Goal: Task Accomplishment & Management: Manage account settings

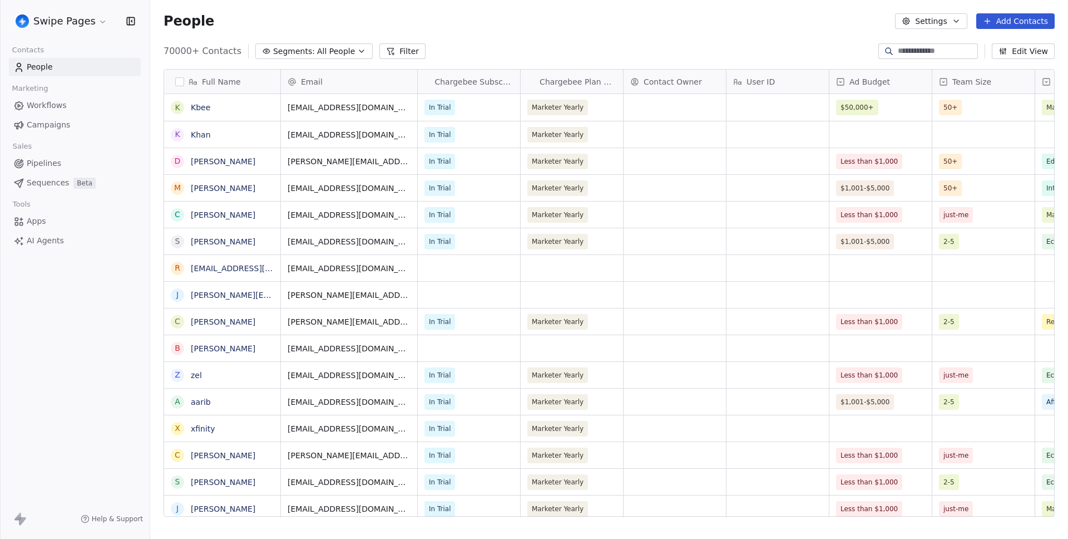
scroll to position [466, 910]
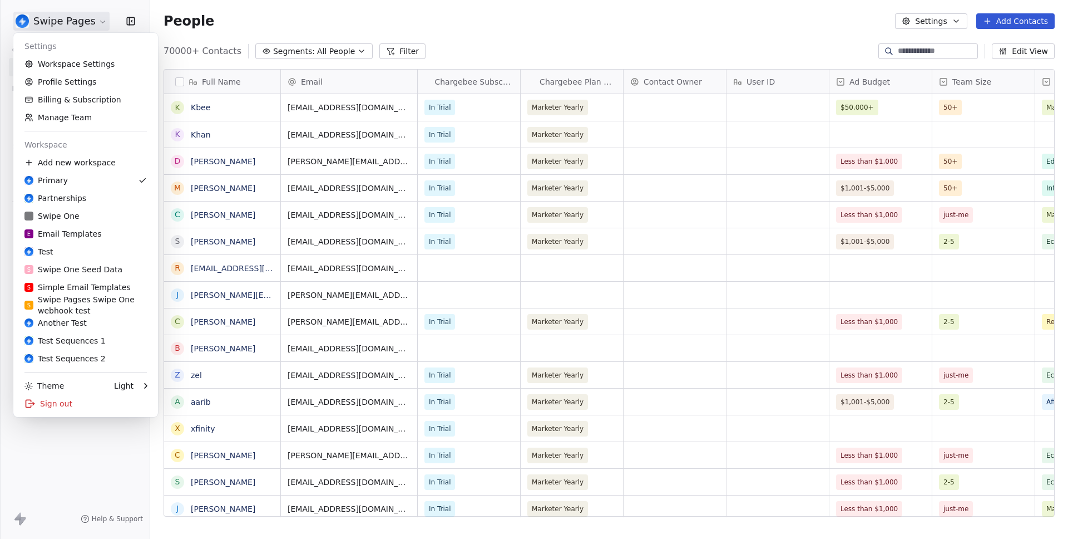
click at [57, 12] on html "Swipe Pages Contacts People Marketing Workflows Campaigns Sales Pipelines Seque…" at bounding box center [534, 269] width 1068 height 539
click at [264, 34] on html "Swipe Pages Contacts People Marketing Workflows Campaigns Sales Pipelines Seque…" at bounding box center [534, 269] width 1068 height 539
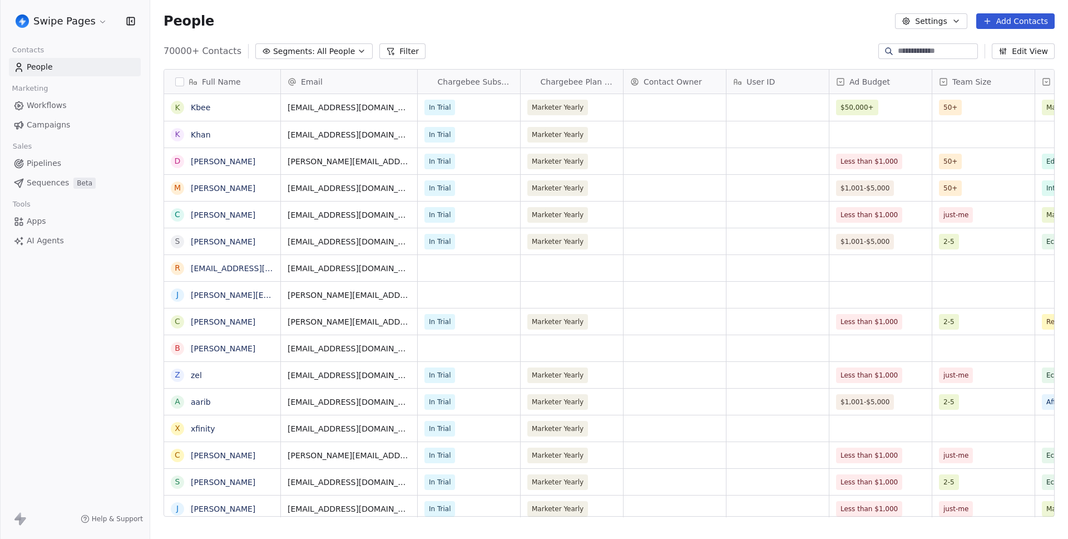
click at [56, 178] on span "Sequences" at bounding box center [48, 183] width 42 height 12
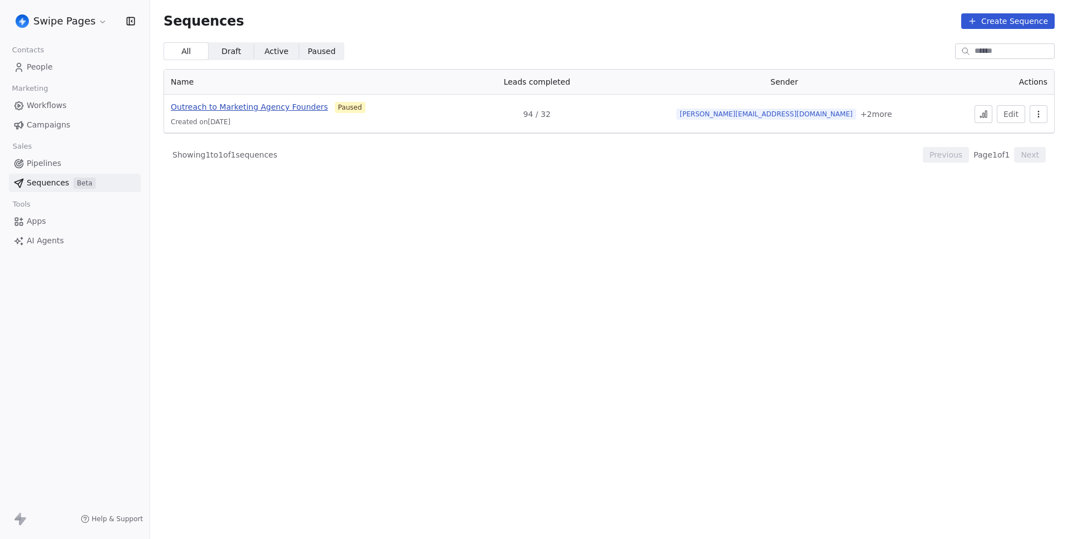
click at [253, 108] on span "Outreach to Marketing Agency Founders" at bounding box center [249, 106] width 157 height 9
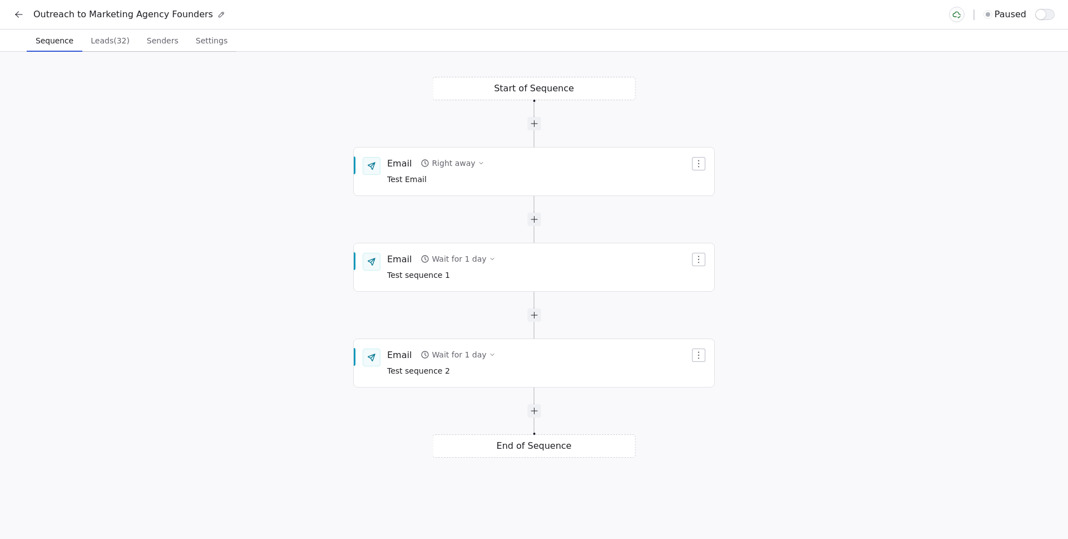
click at [120, 41] on span "Leads (32)" at bounding box center [110, 41] width 48 height 16
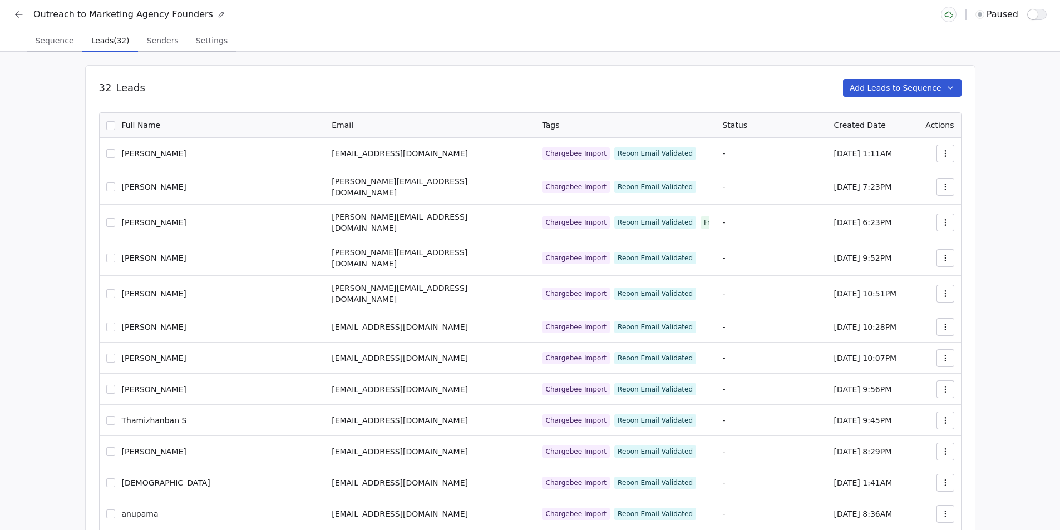
click at [57, 34] on span "Sequence" at bounding box center [54, 41] width 47 height 16
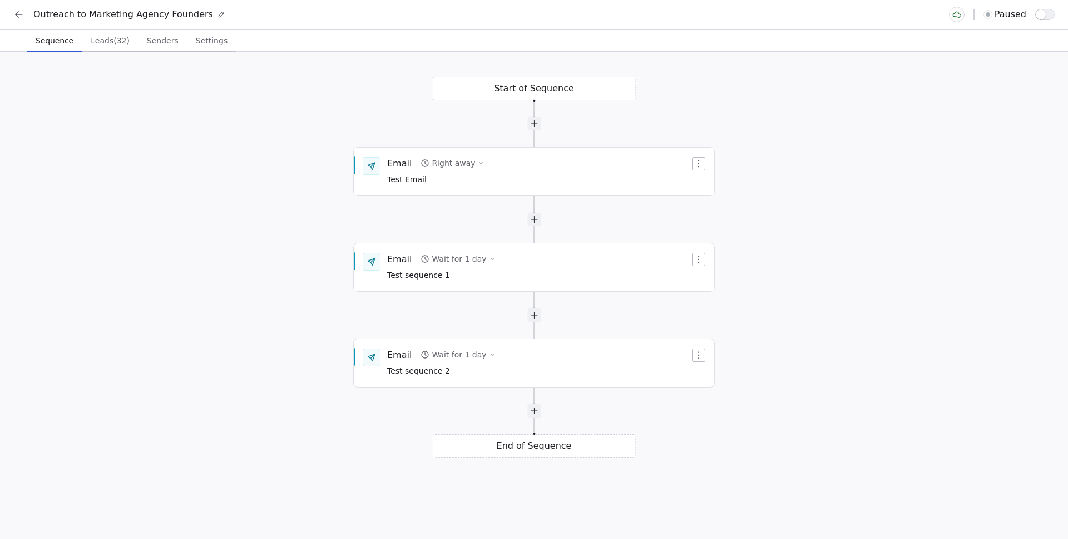
click at [17, 14] on icon at bounding box center [19, 14] width 7 height 0
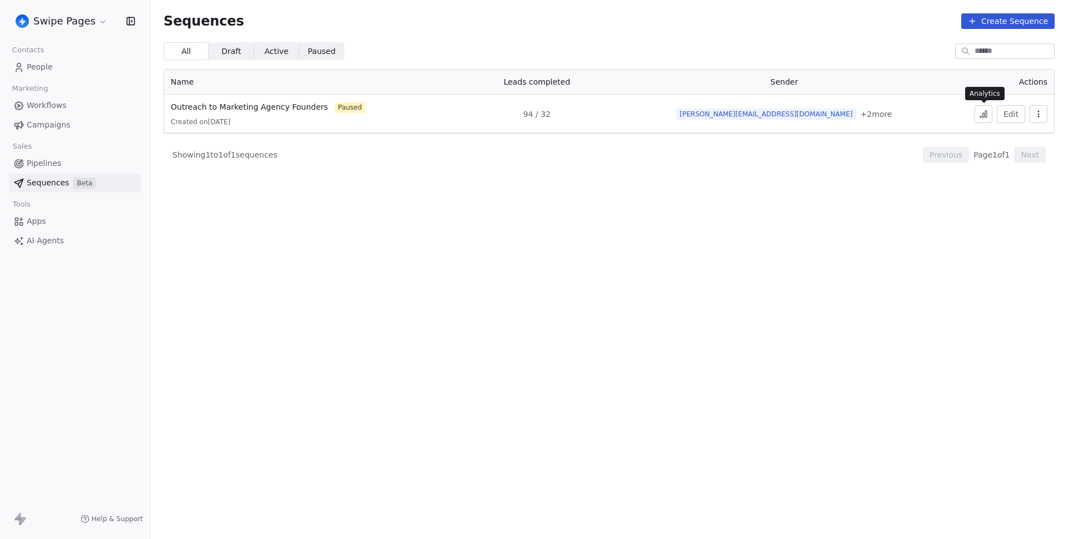
click at [980, 120] on button at bounding box center [984, 114] width 18 height 18
click at [297, 110] on span "Outreach to Marketing Agency Founders" at bounding box center [249, 106] width 157 height 9
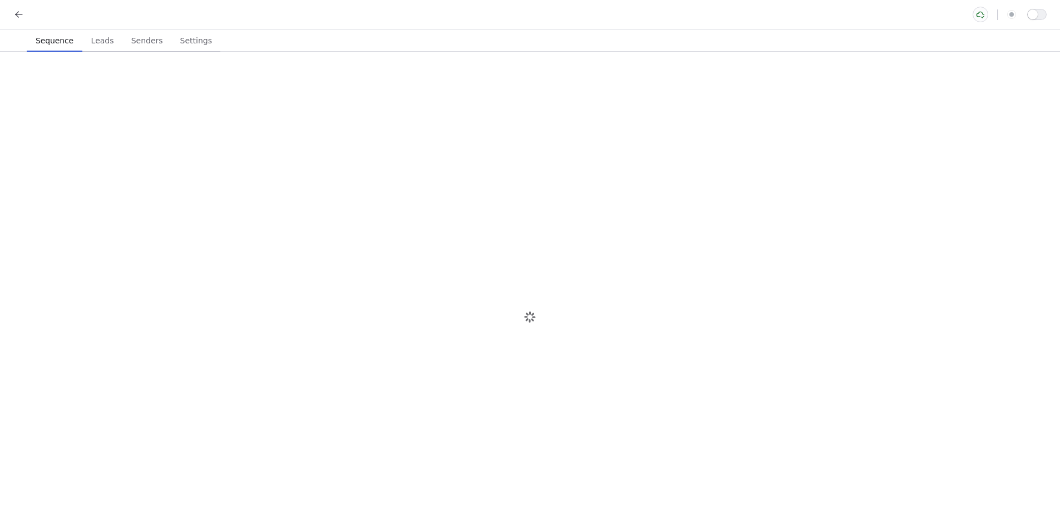
drag, startPoint x: 0, startPoint y: 0, endPoint x: 397, endPoint y: 233, distance: 460.1
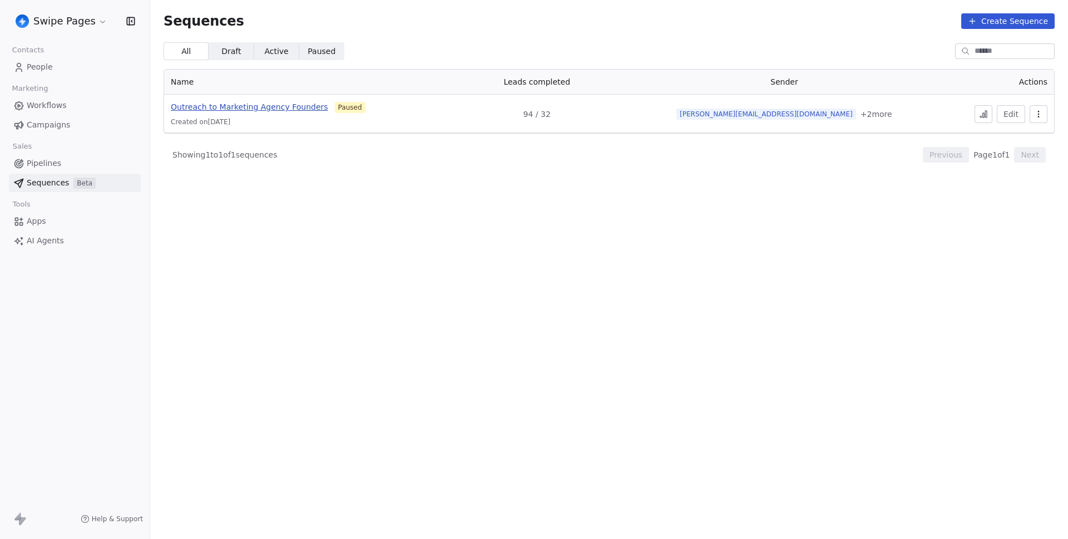
click at [276, 107] on span "Outreach to Marketing Agency Founders" at bounding box center [249, 106] width 157 height 9
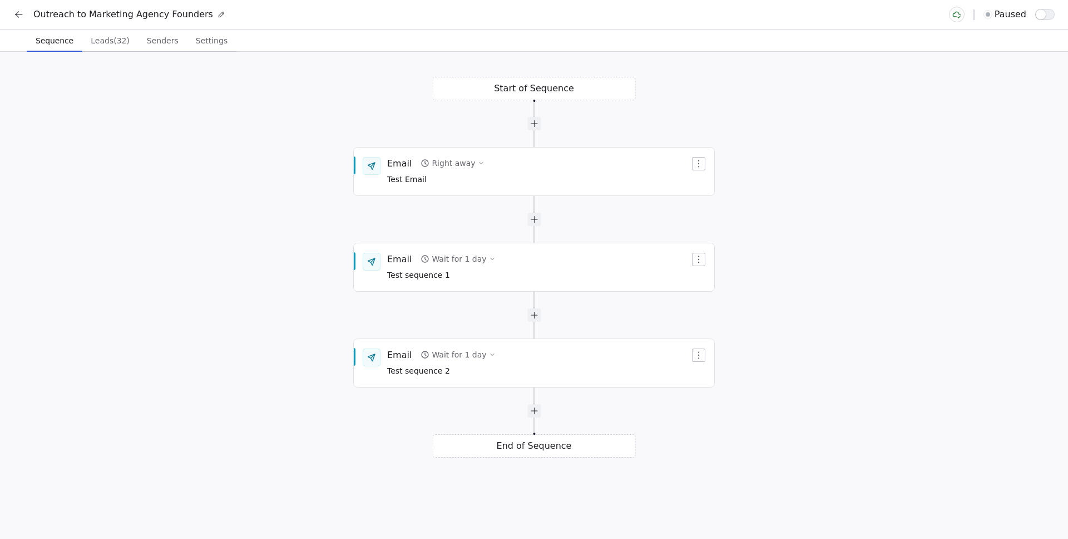
drag, startPoint x: 151, startPoint y: 113, endPoint x: 168, endPoint y: 121, distance: 19.2
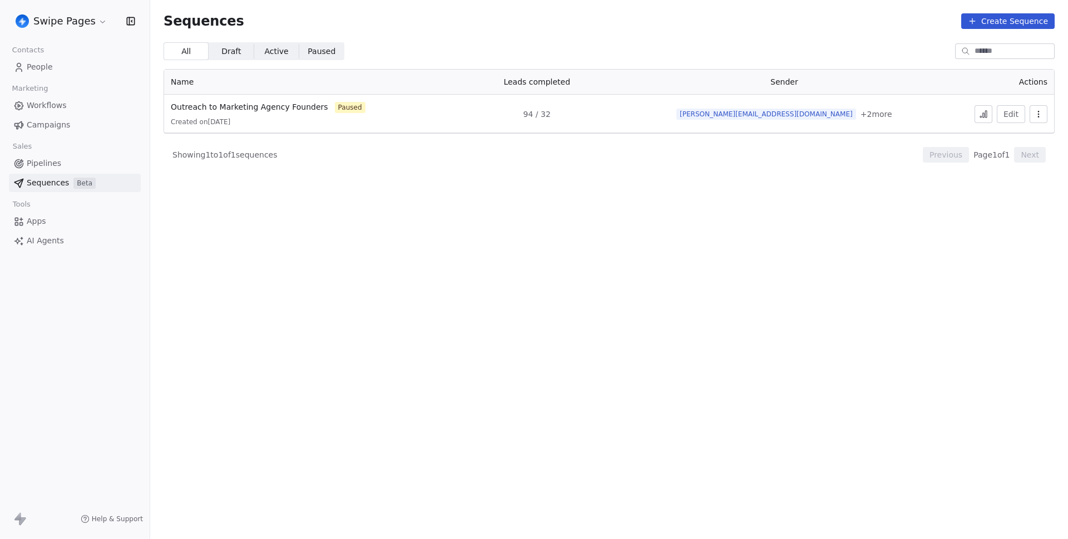
click at [279, 101] on link "Outreach to Marketing Agency Founders" at bounding box center [249, 107] width 157 height 12
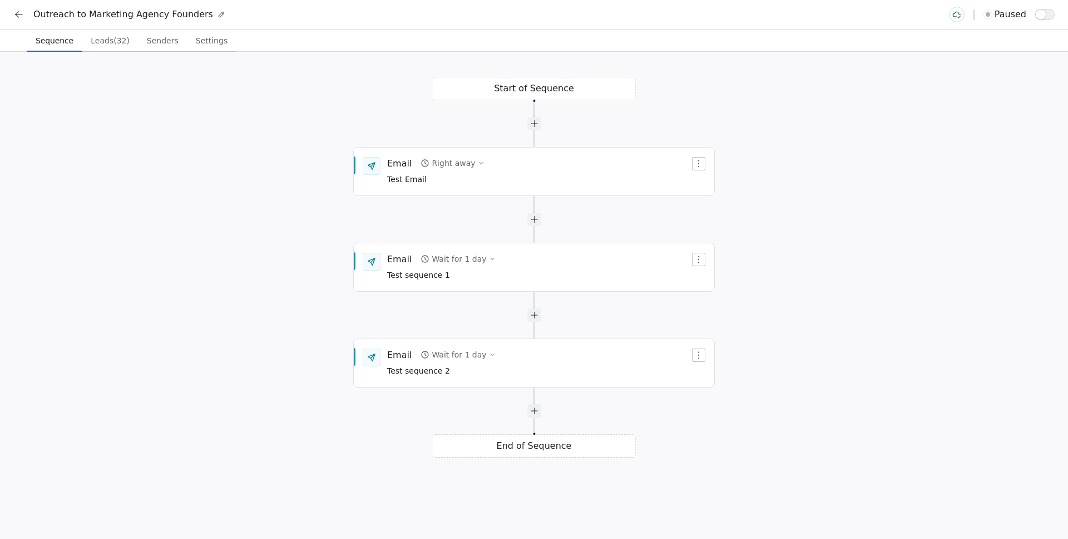
click at [98, 50] on button "Leads (32) Leads (32)" at bounding box center [110, 40] width 56 height 22
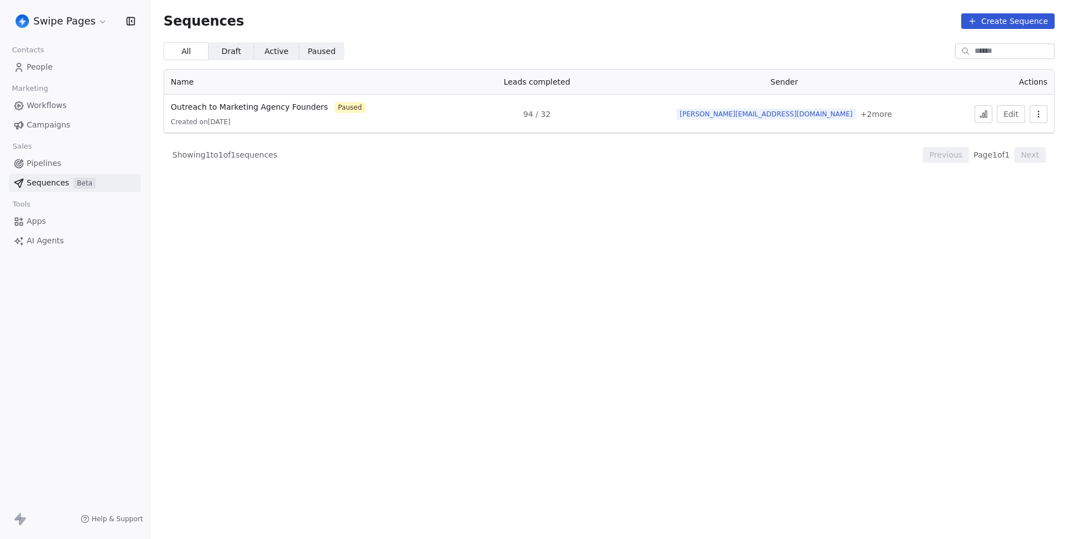
click at [370, 202] on section "Sequences Create Sequence All All Draft Draft Active Active Paused Paused Name …" at bounding box center [609, 269] width 918 height 539
click at [319, 281] on section "Sequences Create Sequence All All Draft Draft Active Active Paused Paused Name …" at bounding box center [609, 269] width 918 height 539
click at [64, 34] on div "Swipe Pages" at bounding box center [75, 21] width 150 height 42
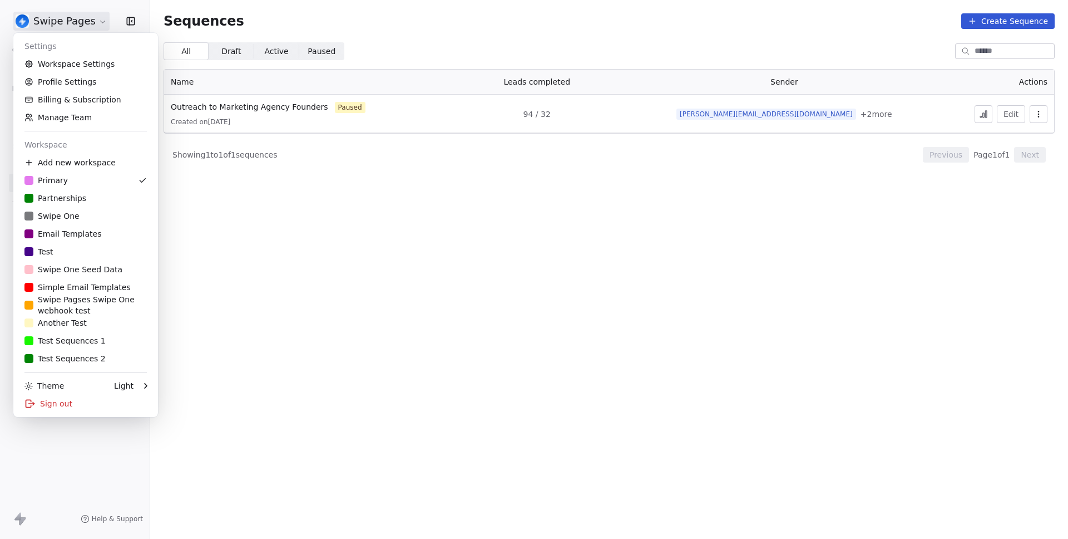
click at [60, 22] on html "Swipe Pages Contacts People Marketing Workflows Campaigns Sales Pipelines Seque…" at bounding box center [534, 269] width 1068 height 539
click at [76, 345] on div "Test Sequences 1" at bounding box center [64, 340] width 81 height 11
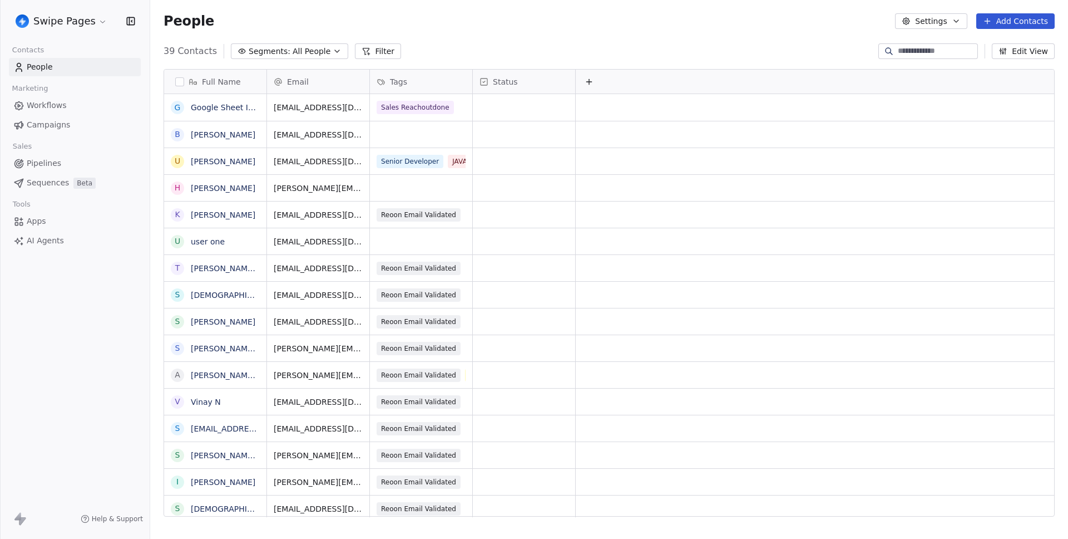
scroll to position [466, 910]
click at [43, 186] on span "Sequences" at bounding box center [48, 183] width 42 height 12
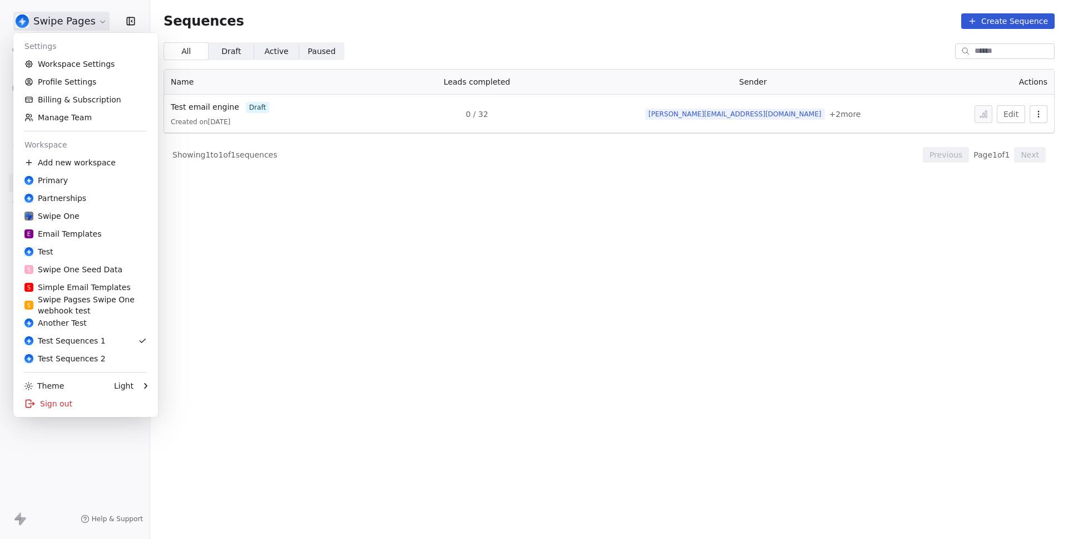
click at [47, 17] on html "Swipe Pages Contacts People Marketing Workflows Campaigns Sales Pipelines Seque…" at bounding box center [534, 269] width 1068 height 539
click at [78, 358] on div "Test Sequences 2" at bounding box center [64, 358] width 81 height 11
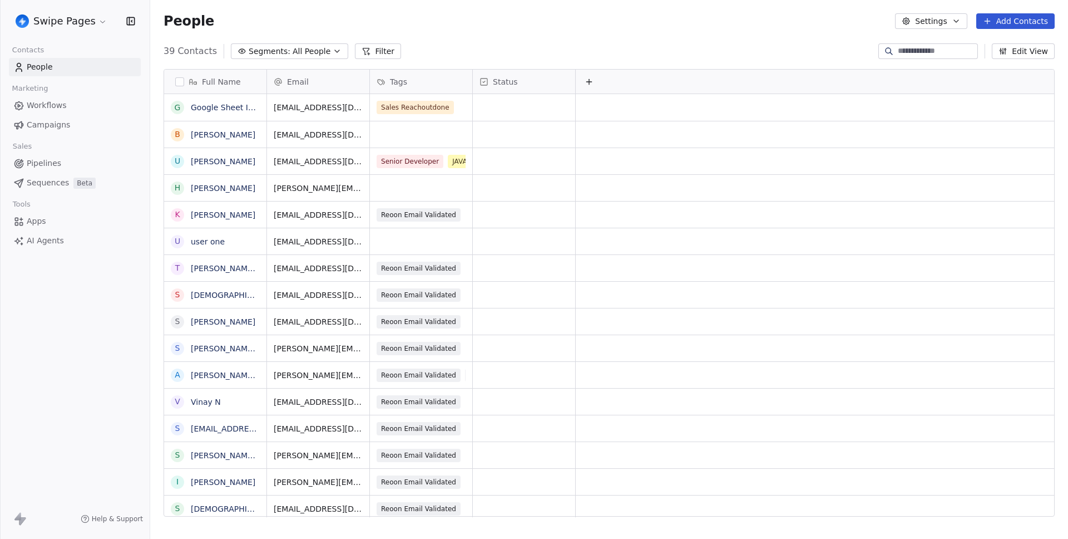
scroll to position [466, 910]
click at [53, 182] on span "Sequences" at bounding box center [48, 183] width 42 height 12
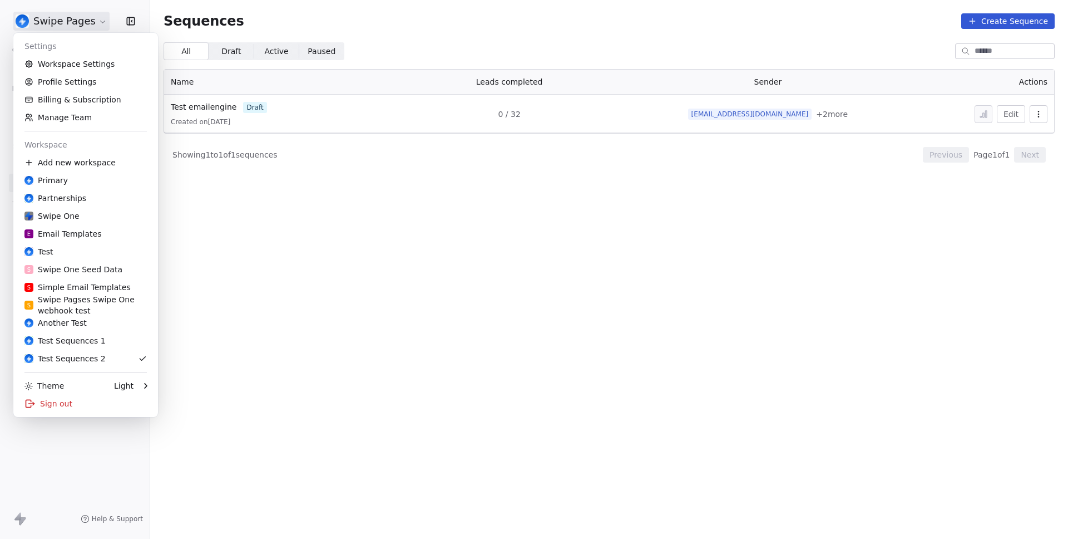
click at [55, 23] on html "Swipe Pages Contacts People Marketing Workflows Campaigns Sales Pipelines Seque…" at bounding box center [534, 269] width 1068 height 539
click at [52, 180] on div "Primary" at bounding box center [45, 180] width 43 height 11
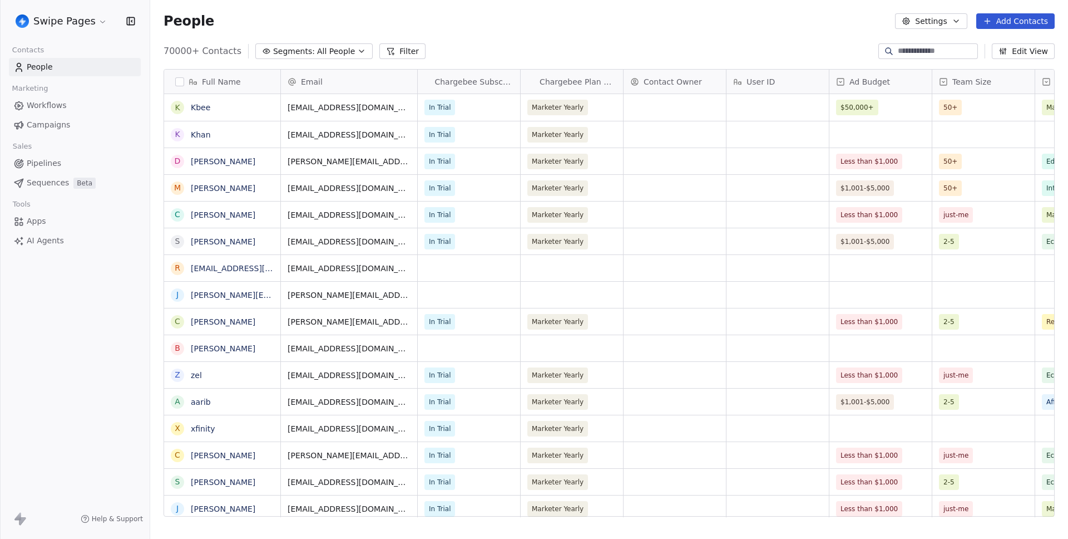
scroll to position [466, 910]
click at [43, 180] on span "Sequences" at bounding box center [48, 183] width 42 height 12
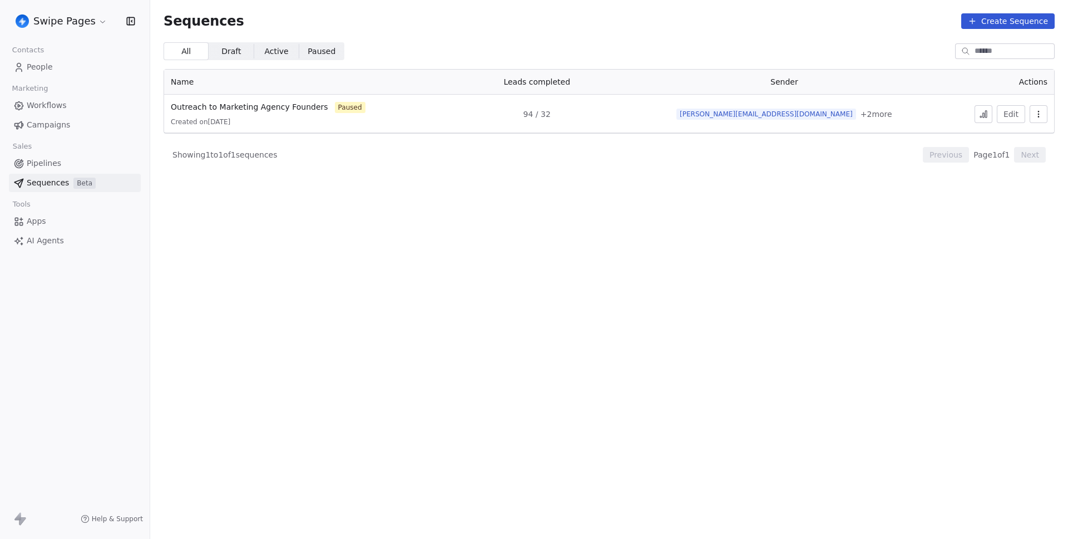
click at [344, 184] on section "Sequences Create Sequence All All Draft Draft Active Active Paused Paused Name …" at bounding box center [609, 269] width 918 height 539
click at [248, 112] on link "Outreach to Marketing Agency Founders" at bounding box center [249, 107] width 157 height 12
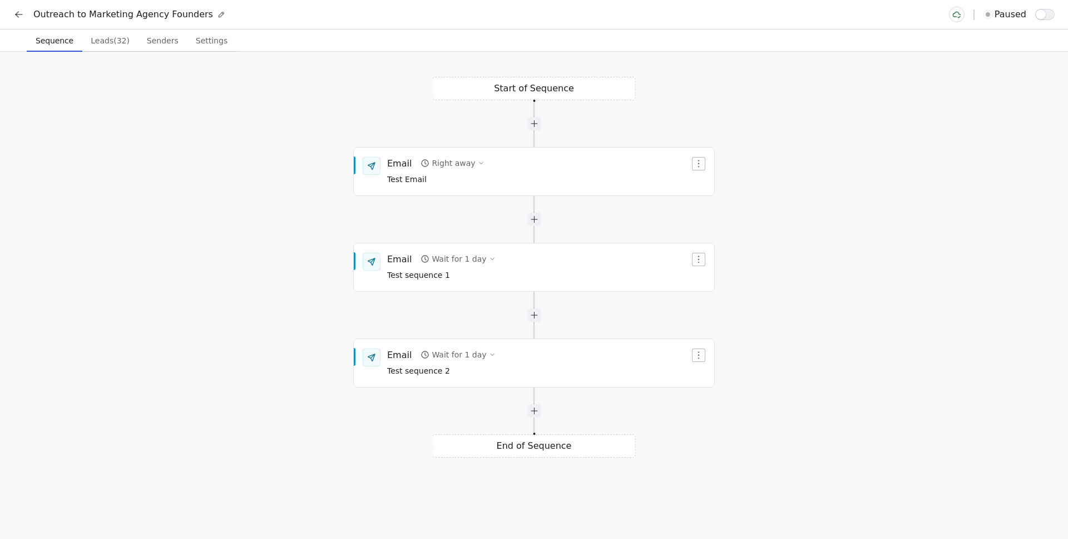
click at [91, 34] on span "Leads (32)" at bounding box center [110, 41] width 48 height 16
